Goal: Task Accomplishment & Management: Complete application form

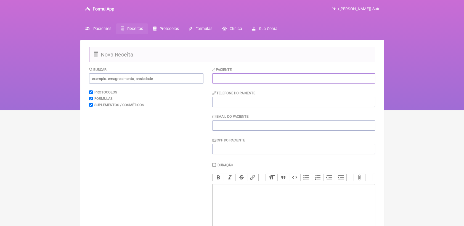
click at [229, 82] on input "text" at bounding box center [293, 78] width 163 height 10
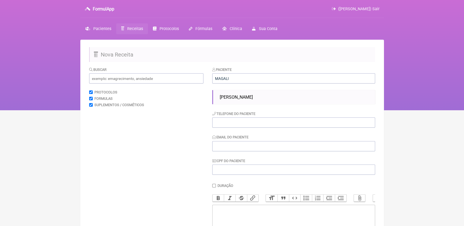
click at [251, 98] on span "[PERSON_NAME]" at bounding box center [236, 97] width 33 height 5
type input "[PERSON_NAME]"
type input "21964063586"
type input "magal-1@hotmail.com"
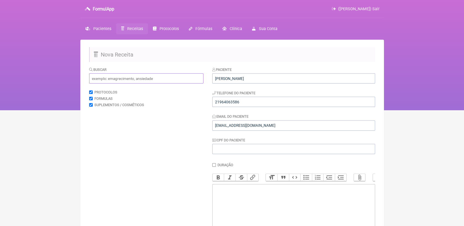
click at [170, 83] on input "text" at bounding box center [146, 78] width 114 height 10
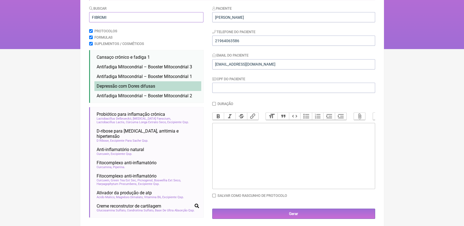
type input "FIBROMI"
click at [160, 84] on li "Depressão com Dores difusas depressão fibromi algia nutrologia medicina integra…" at bounding box center [147, 86] width 107 height 10
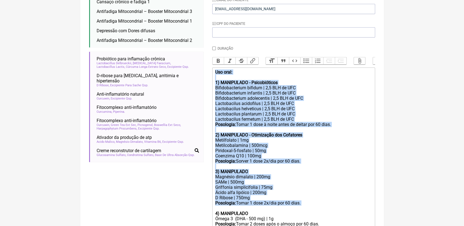
scroll to position [174, 0]
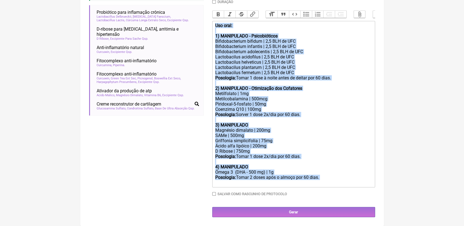
drag, startPoint x: 215, startPoint y: 136, endPoint x: 328, endPoint y: 188, distance: 124.1
click at [328, 188] on div "Duração Duração de 30 dias Bold Italic Strikethrough Link Heading Quote Code Bu…" at bounding box center [293, 100] width 163 height 200
type trix-editor "<div><strong>Uso oral:&nbsp;</strong></div><div><br></div><div><strong>1) MANIP…"
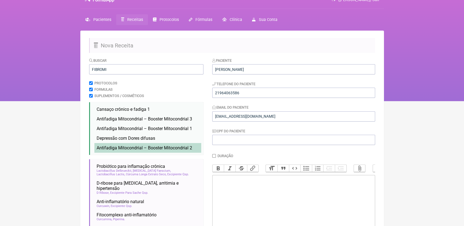
scroll to position [0, 0]
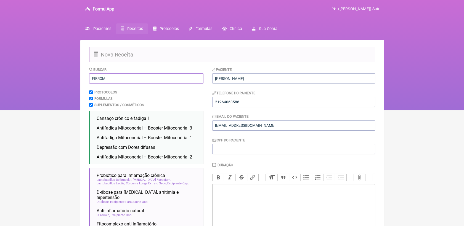
drag, startPoint x: 165, startPoint y: 75, endPoint x: 79, endPoint y: 87, distance: 86.5
click at [78, 87] on div "FormulApp (Veronica Almeida dias) Sair Pacientes Receitas Protocolos Fórmulas C…" at bounding box center [232, 55] width 464 height 110
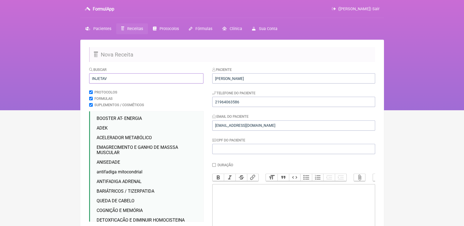
scroll to position [31, 0]
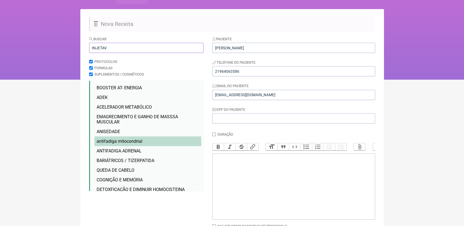
type input "INJETAV"
click at [175, 144] on li "antifadiga mitocondrial injetável" at bounding box center [147, 142] width 107 height 10
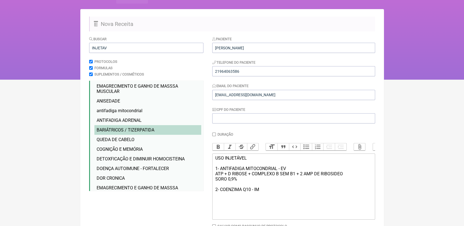
click at [170, 164] on li "DETOXFICAÇÃO E DIMINUIR HOMOCISTEINA injetável" at bounding box center [147, 159] width 107 height 10
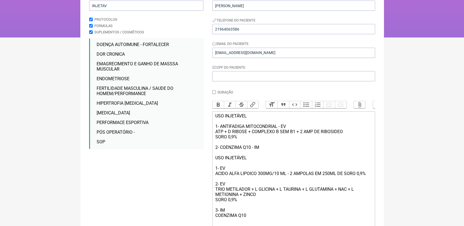
scroll to position [92, 0]
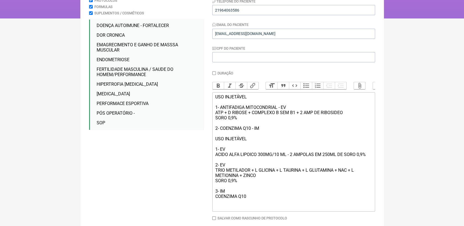
drag, startPoint x: 260, startPoint y: 133, endPoint x: 209, endPoint y: 110, distance: 56.5
click at [208, 110] on form "Buscar INJETAV Protocolos Formulas Suplementos / Cosméticos BOOSTER AT- ENERGIA…" at bounding box center [232, 108] width 286 height 267
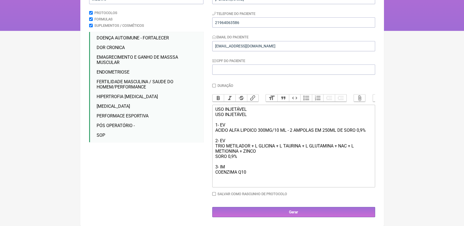
scroll to position [88, 0]
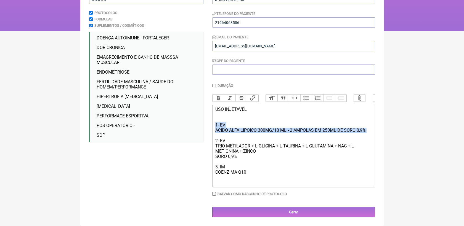
drag, startPoint x: 214, startPoint y: 121, endPoint x: 373, endPoint y: 135, distance: 159.0
click at [373, 135] on trix-editor "USO INJETÁVEL 1- EV ACIDO ALFA LIPOICO 300MG/10 ML - 2 AMPOLAS EM 250ML DE SORO…" at bounding box center [293, 146] width 163 height 83
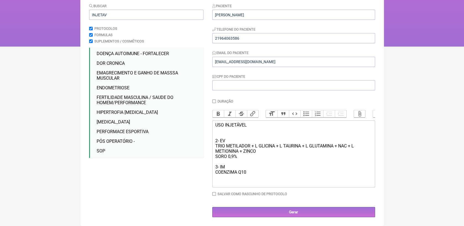
scroll to position [72, 0]
drag, startPoint x: 255, startPoint y: 145, endPoint x: 338, endPoint y: 146, distance: 82.7
click at [338, 146] on div "USO INJETÁVEL 1- EV TRIO METILADOR + L GLICINA + L TAURINA + L GLUTAMINA + NAC …" at bounding box center [293, 153] width 157 height 63
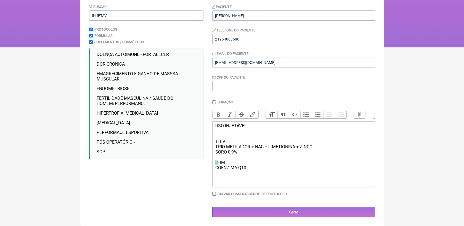
click at [217, 162] on div "USO INJETÁVEL 1- EV TRIO METILADOR + NAC + L METIONINA + ZINCO SORO 0,9% 3- IM …" at bounding box center [293, 152] width 157 height 58
click at [215, 170] on div "USO INJETÁVEL 1- EV TRIO METILADOR + NAC + L METIONINA + ZINCO SORO 0,9% 3- IM …" at bounding box center [293, 152] width 157 height 58
click at [218, 164] on div "USO INJETÁVEL 1- EV TRIO METILADOR + NAC + L METIONINA + ZINCO SORO 0,9% 3- IM …" at bounding box center [293, 152] width 157 height 58
drag, startPoint x: 268, startPoint y: 147, endPoint x: 294, endPoint y: 145, distance: 26.5
click at [294, 145] on div "USO INJETÁVEL 1- EV TRIO METILADOR + NAC + L METIONINA + ZINCO SORO 0,9% 2- IM …" at bounding box center [293, 152] width 157 height 58
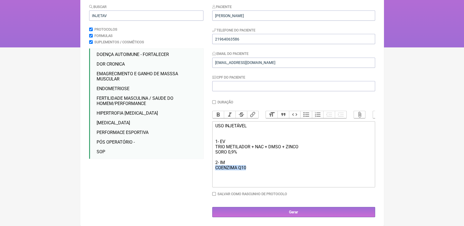
drag, startPoint x: 252, startPoint y: 168, endPoint x: 212, endPoint y: 171, distance: 39.6
click at [212, 171] on trix-editor "USO INJETÁVEL 1- EV TRIO METILADOR + NAC + DMSO + ZINCO SORO 0,9% 2- IM COENZIM…" at bounding box center [293, 154] width 163 height 66
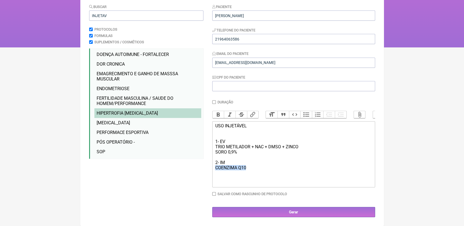
scroll to position [85, 0]
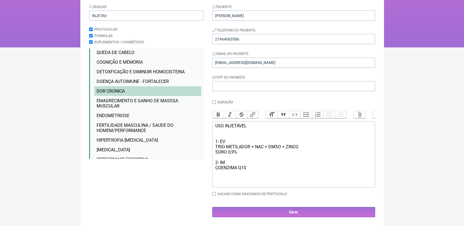
click at [128, 88] on li "DOR CRONICA injetável" at bounding box center [147, 91] width 107 height 10
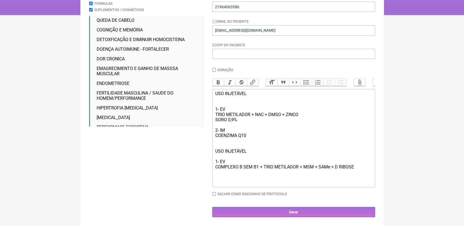
scroll to position [104, 0]
drag, startPoint x: 214, startPoint y: 105, endPoint x: 247, endPoint y: 119, distance: 35.7
click at [247, 119] on trix-editor "USO INJETÁVEL 1- EV TRIO METILADOR + NAC + DMSO + ZINCO SORO 0,9% 2- IM COENZIM…" at bounding box center [293, 138] width 163 height 98
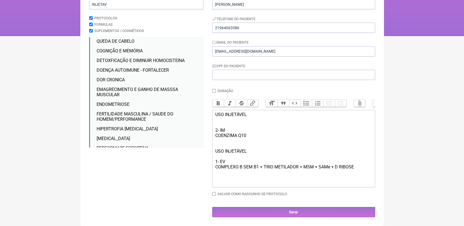
scroll to position [82, 0]
drag, startPoint x: 248, startPoint y: 151, endPoint x: 213, endPoint y: 125, distance: 44.2
click at [213, 125] on trix-editor "USO INJETÁVEL M COENZIMA Q10 USO INJETÁVEL 1- EV COMPLEXO B SEM B1 + TRIO METIL…" at bounding box center [293, 148] width 163 height 77
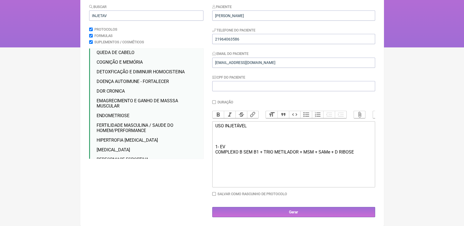
scroll to position [69, 0]
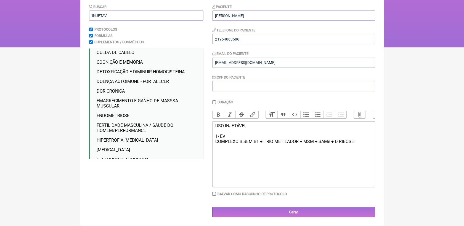
click at [217, 151] on div "USO INJETÁVEL 1- EV COMPLEXO B SEM B1 + TRIO METILADOR + MSM + SAMe + D RIBOSE" at bounding box center [293, 141] width 157 height 37
click at [215, 149] on div "USO INJETÁVEL 1- EV COMPLEXO B SEM B1 + TRIO METILADOR + MSM + SAMe + D RIBOSE" at bounding box center [293, 141] width 157 height 37
drag, startPoint x: 258, startPoint y: 142, endPoint x: 212, endPoint y: 145, distance: 45.6
click at [214, 144] on trix-editor "USO INJETÁVEL 1- EV COMPLEXO B SEM B1 + TRIO METILADOR + MSM + SAMe + D RIBOSE …" at bounding box center [293, 154] width 163 height 66
click at [243, 153] on div "USO INJETÁVEL 1- EV COMPLEXO B SEM B1 + TRIO METILADOR + MSM + SAMe + D RIBOSE …" at bounding box center [293, 144] width 157 height 42
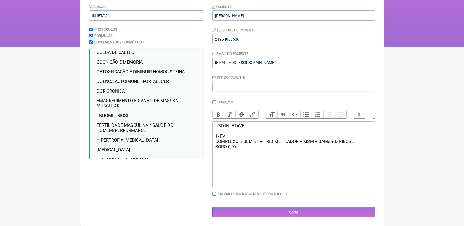
click at [258, 142] on div "USO INJETÁVEL 1- EV COMPLEXO B SEM B1 + TRIO METILADOR + MSM + SAMe + D RIBOSE …" at bounding box center [293, 144] width 157 height 42
drag, startPoint x: 262, startPoint y: 142, endPoint x: 214, endPoint y: 143, distance: 48.3
click at [214, 143] on trix-editor "USO INJETÁVEL 1- EV COMPLEXO B SEM B1 + TRIO METILADOR + MSM + SAMe + D RIBOSE …" at bounding box center [293, 154] width 163 height 66
click at [309, 145] on div "USO INJETÁVEL 1- EV TRIO METILADOR + MSM + SAMe + D RIBOSE SORO 0,9%" at bounding box center [293, 144] width 157 height 42
click at [309, 140] on div "USO INJETÁVEL 1- EV TRIO METILADOR + MSM + SAMe + D RIBOSE SORO 0,9%" at bounding box center [293, 144] width 157 height 42
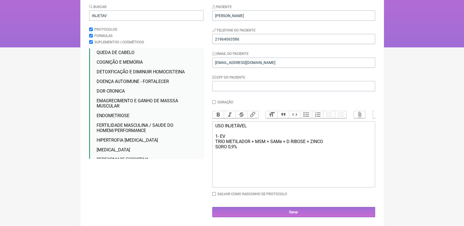
click at [290, 169] on trix-editor "USO INJETÁVEL 1- EV TRIO METILADOR + MSM + SAMe + D RIBOSE + ZINCO SORO 0,9%" at bounding box center [293, 154] width 163 height 66
click at [216, 158] on div "USO INJETÁVEL 1- EV TRIO METILADOR + MSM + SAMe + D RIBOSE + ZINCO SORO 0,9%" at bounding box center [293, 144] width 157 height 42
type trix-editor "<div>USO INJETÁVEL<br>&nbsp;<br>1- EV<br>TRIO METILADOR + MSM + SAMe + D RIBOSE…"
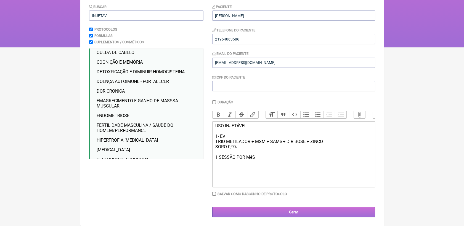
click at [286, 213] on input "Gerar" at bounding box center [293, 212] width 163 height 10
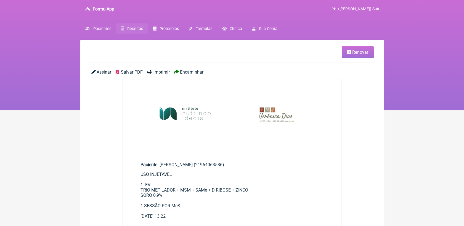
click at [135, 73] on span "Salvar PDF" at bounding box center [132, 71] width 22 height 5
click at [130, 70] on span "Salvar PDF" at bounding box center [132, 71] width 22 height 5
